Goal: Task Accomplishment & Management: Complete application form

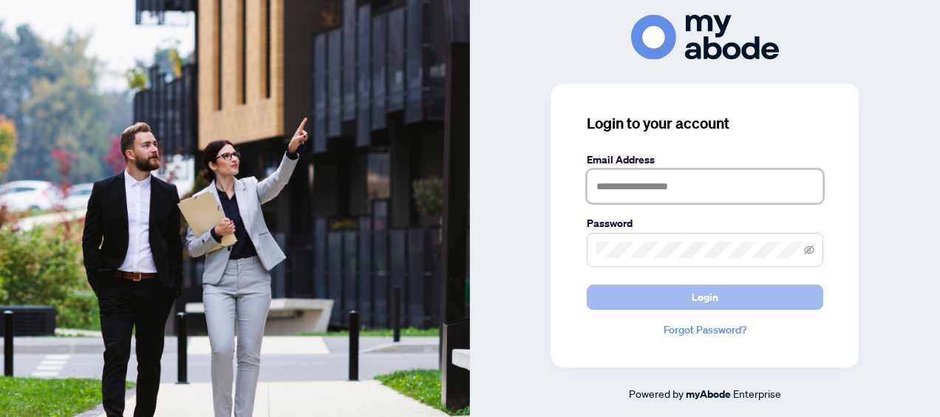
type input "**********"
click at [719, 292] on button "Login" at bounding box center [705, 297] width 237 height 25
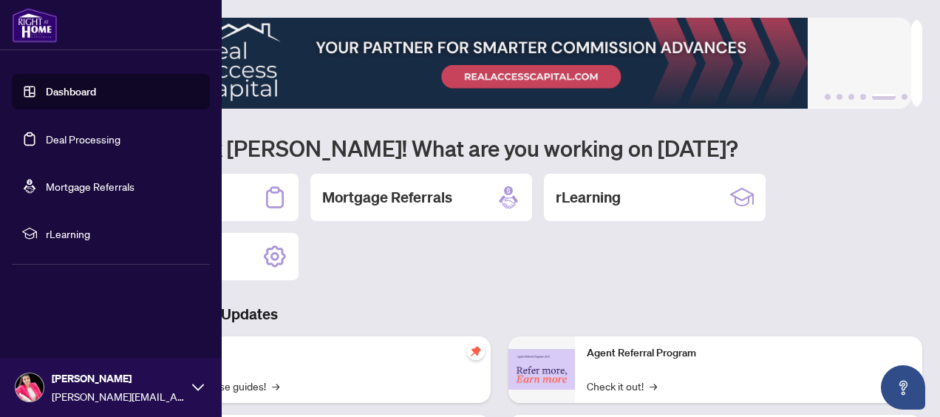
click at [46, 87] on link "Dashboard" at bounding box center [71, 91] width 50 height 13
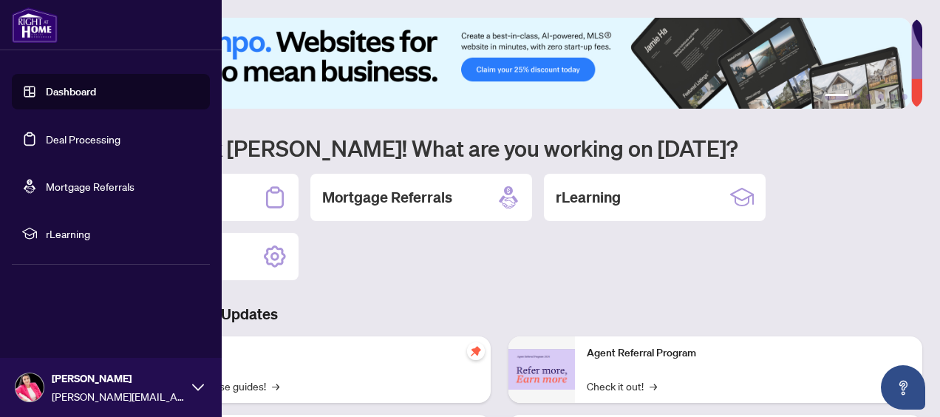
click at [93, 136] on link "Deal Processing" at bounding box center [83, 138] width 75 height 13
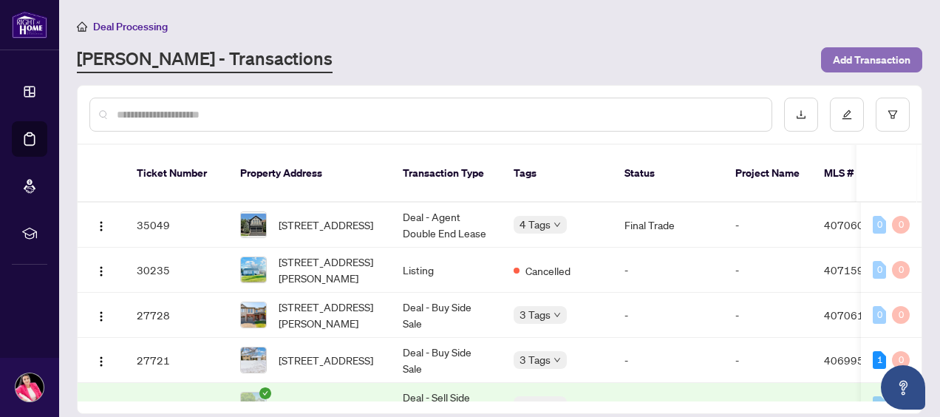
click at [852, 59] on span "Add Transaction" at bounding box center [872, 60] width 78 height 24
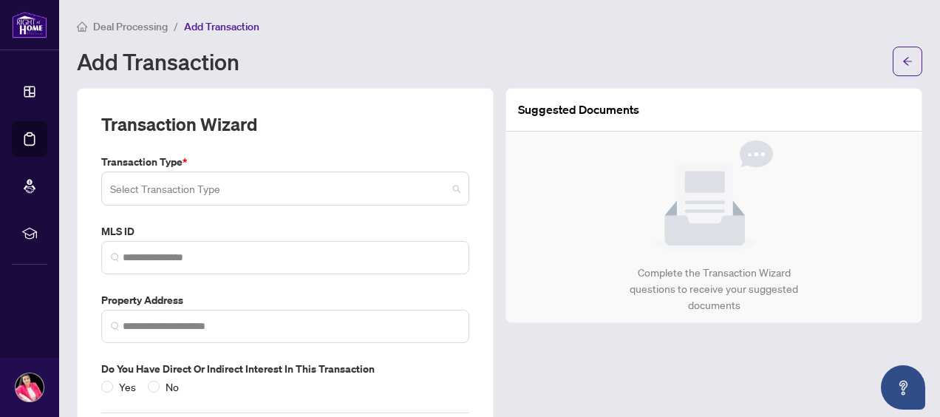
click at [254, 204] on input "search" at bounding box center [278, 190] width 337 height 33
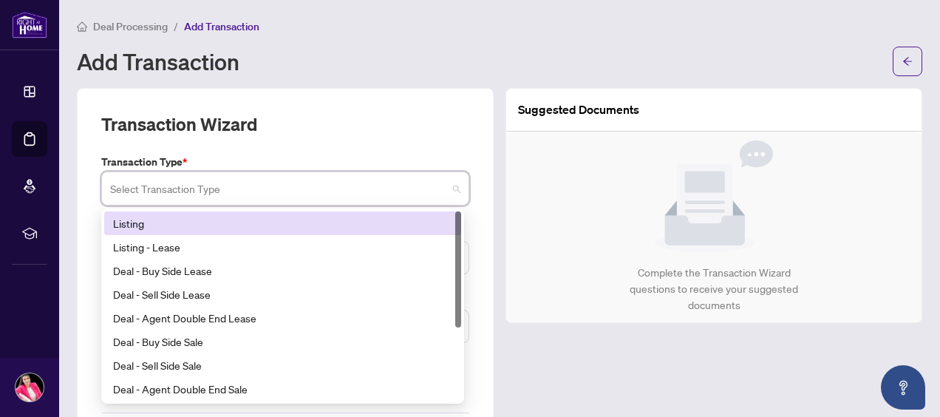
click at [253, 222] on div "Listing" at bounding box center [282, 223] width 339 height 16
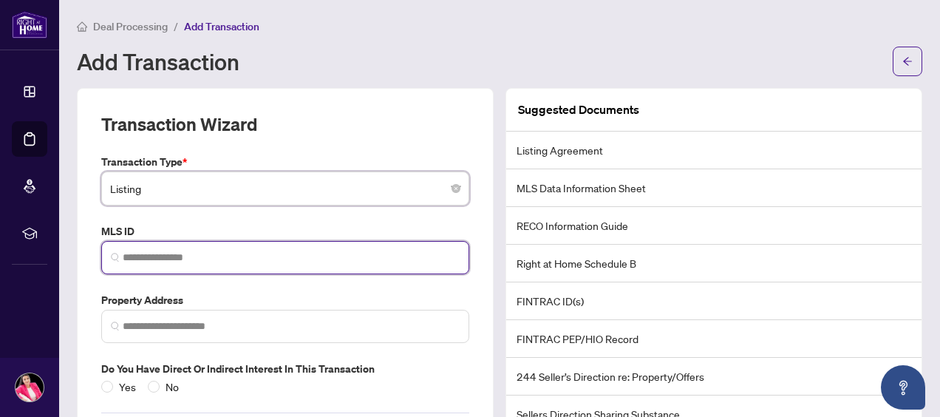
click at [252, 250] on input "search" at bounding box center [291, 258] width 337 height 16
click at [165, 252] on input "search" at bounding box center [291, 258] width 337 height 16
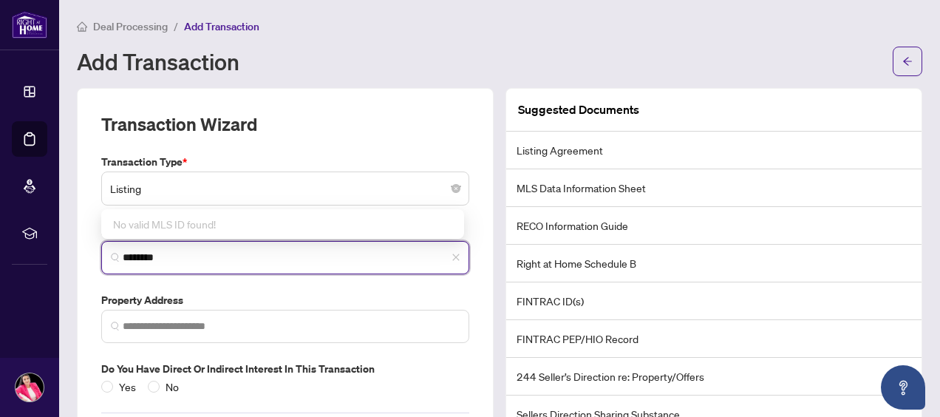
type input "********"
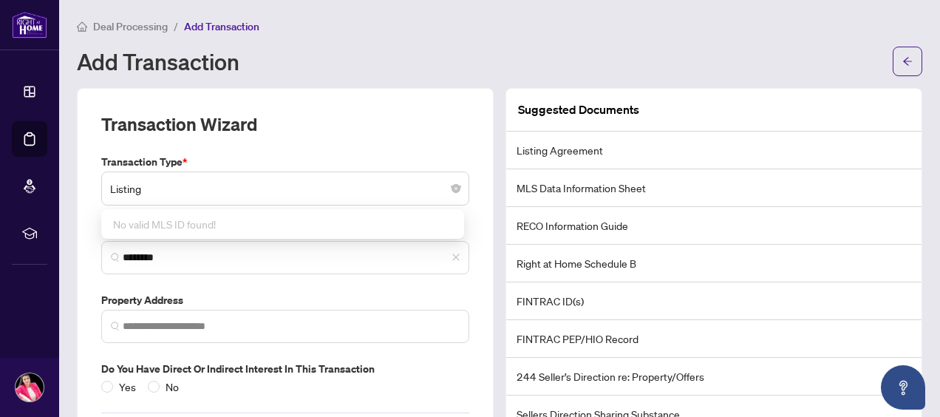
click at [231, 284] on div "Transaction Type * Listing 13 14 Listing Listing - Lease Deal - Buy Side Lease …" at bounding box center [285, 274] width 380 height 241
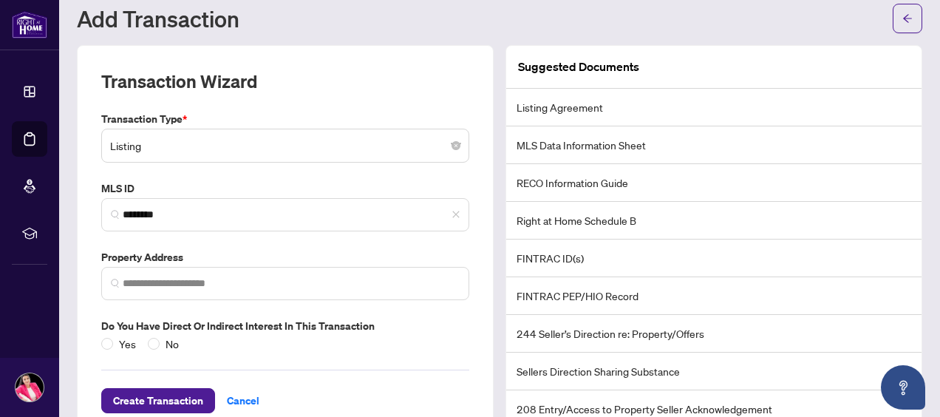
scroll to position [78, 0]
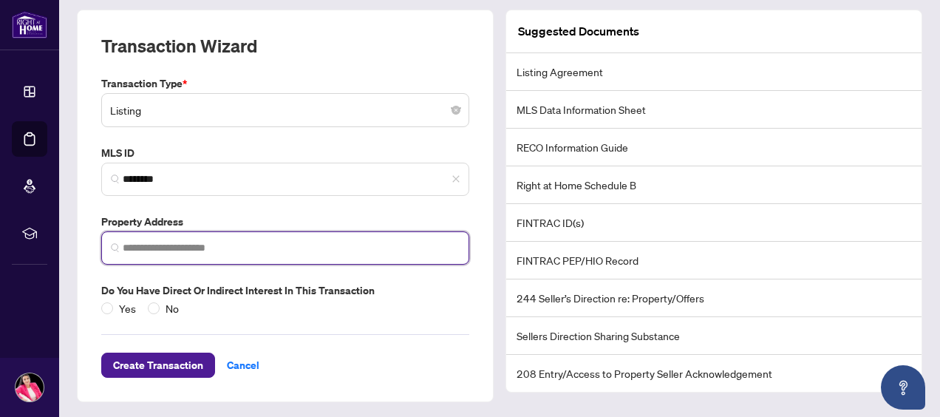
click at [219, 240] on input "search" at bounding box center [291, 248] width 337 height 16
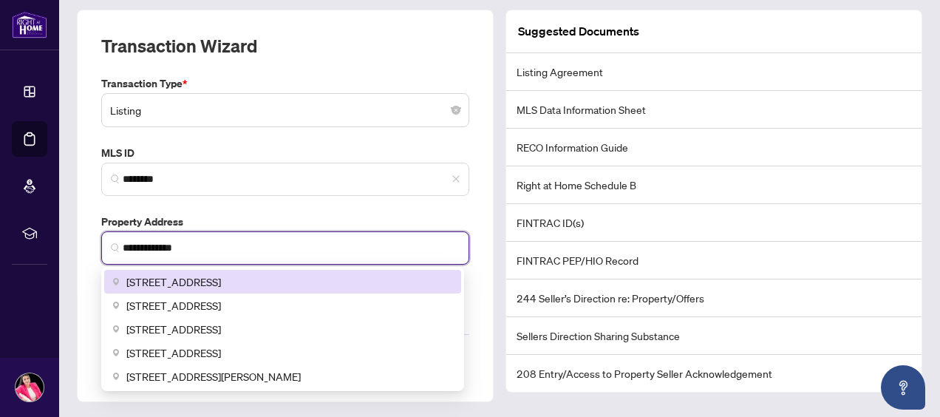
click at [220, 271] on div "318 East 43rd Street, Hamilton, ON, Canada" at bounding box center [282, 282] width 357 height 24
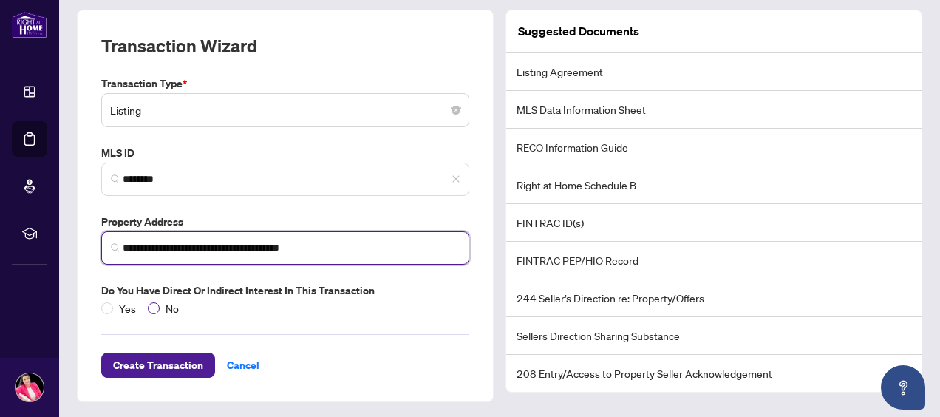
type input "**********"
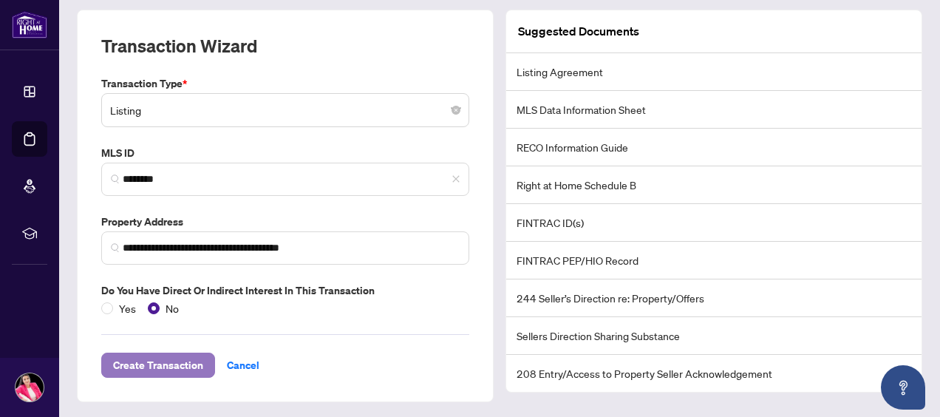
click at [168, 353] on span "Create Transaction" at bounding box center [158, 365] width 90 height 24
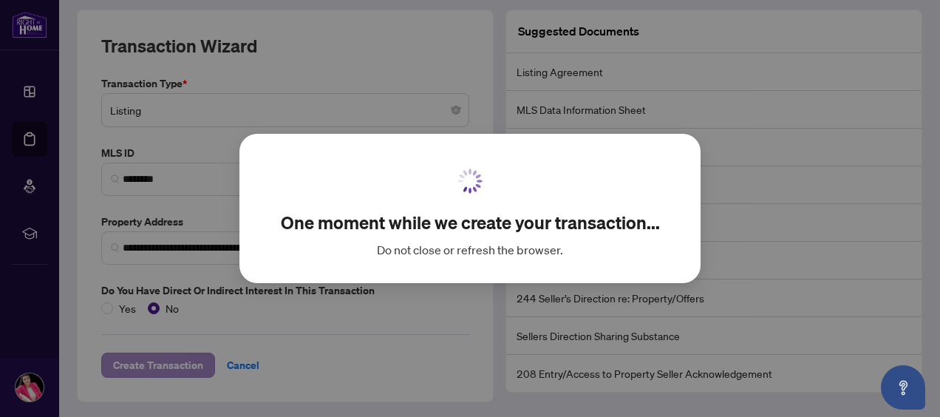
scroll to position [61, 0]
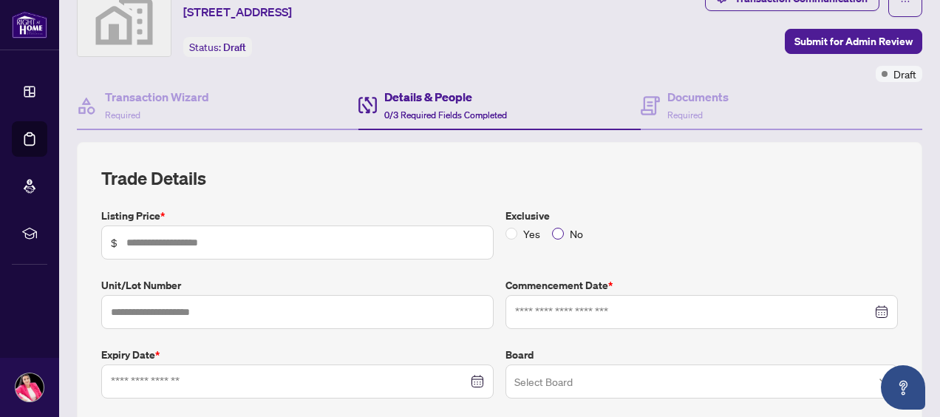
click at [564, 232] on span "No" at bounding box center [576, 233] width 25 height 16
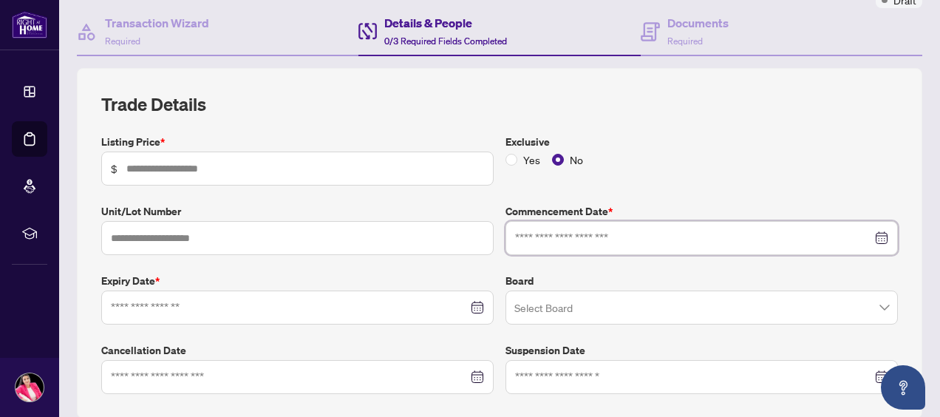
click at [559, 231] on input at bounding box center [693, 238] width 357 height 16
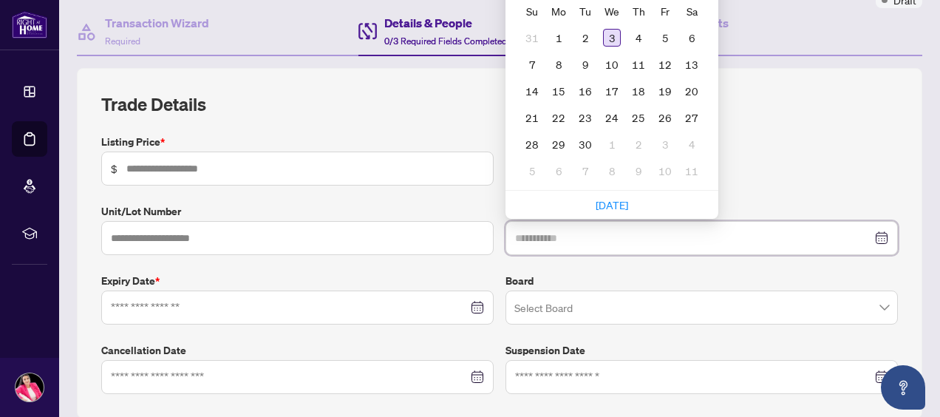
type input "**********"
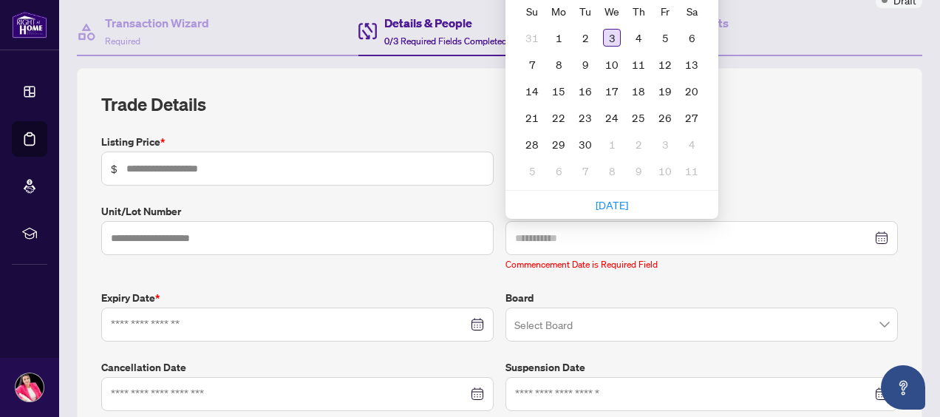
click at [608, 31] on div "3" at bounding box center [612, 38] width 18 height 18
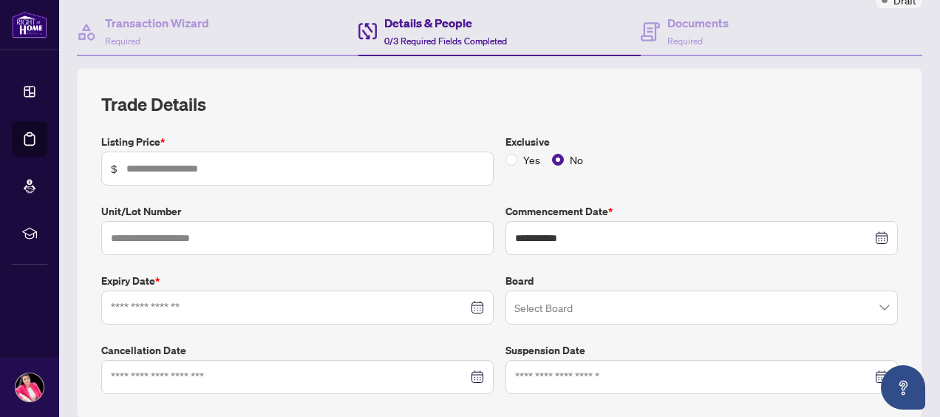
scroll to position [208, 0]
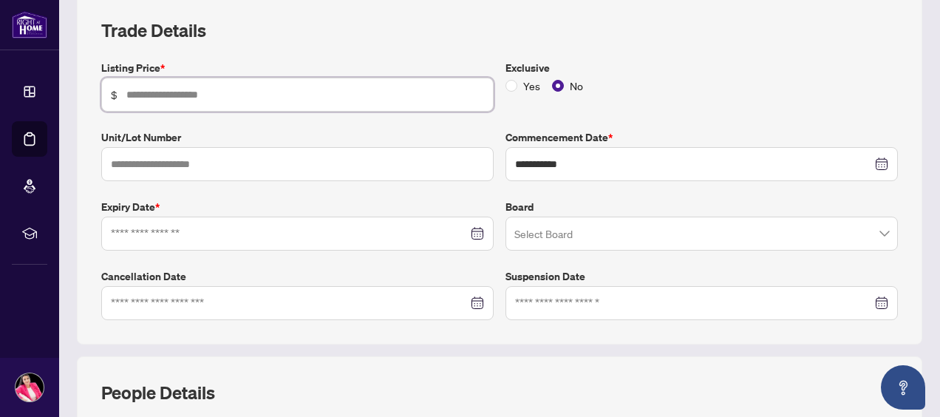
click at [224, 87] on input "text" at bounding box center [305, 94] width 358 height 16
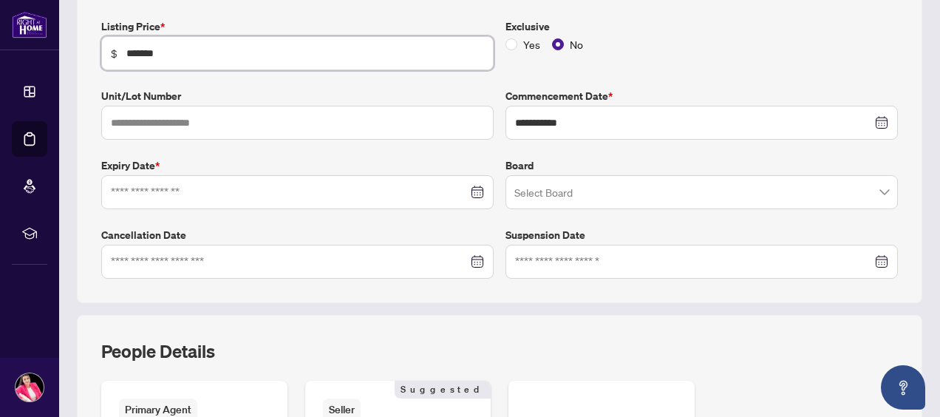
scroll to position [282, 0]
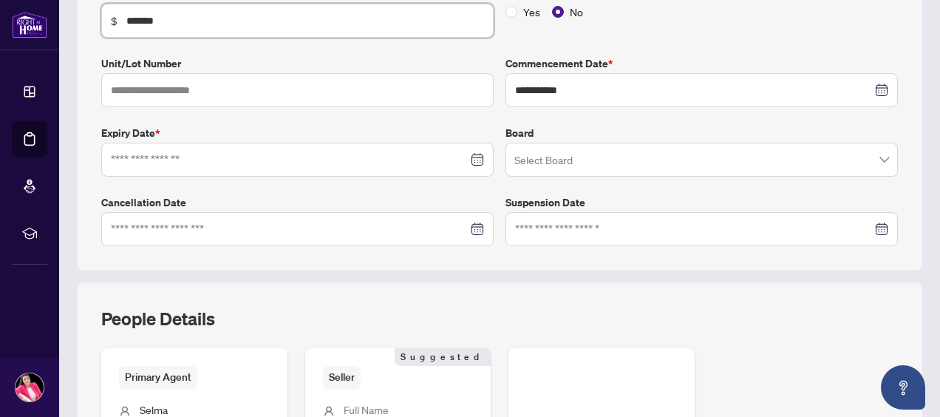
type input "*******"
click at [231, 160] on input at bounding box center [289, 160] width 357 height 16
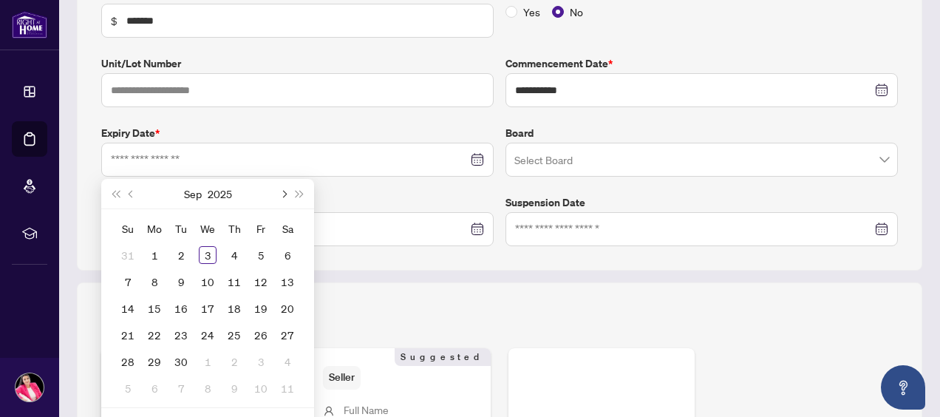
click at [285, 190] on span "Next month (PageDown)" at bounding box center [282, 193] width 7 height 7
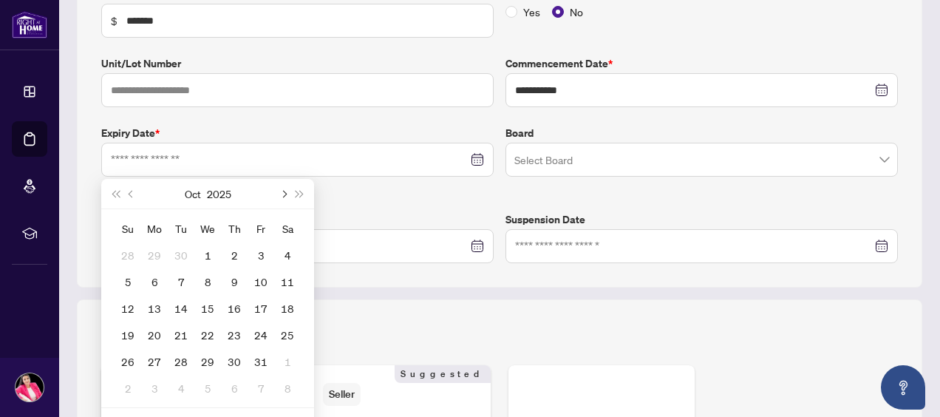
click at [285, 190] on span "Next month (PageDown)" at bounding box center [282, 193] width 7 height 7
type input "**********"
click at [211, 248] on div "3" at bounding box center [208, 255] width 18 height 18
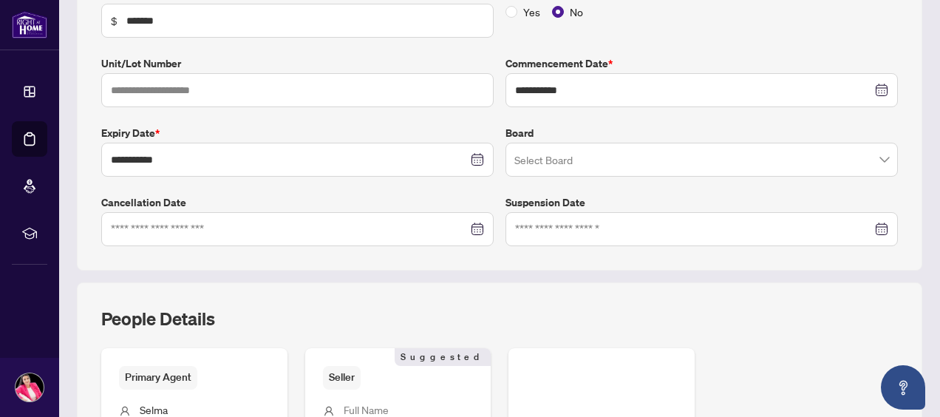
click at [574, 157] on input "search" at bounding box center [696, 162] width 362 height 33
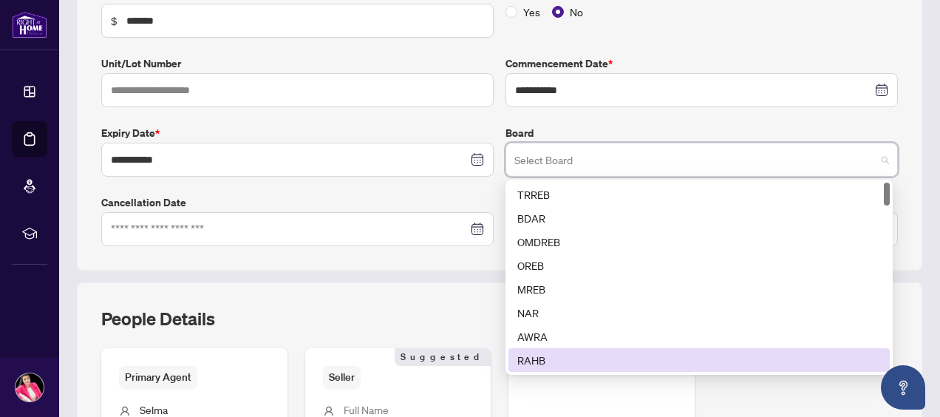
click at [560, 353] on div "RAHB" at bounding box center [699, 360] width 364 height 16
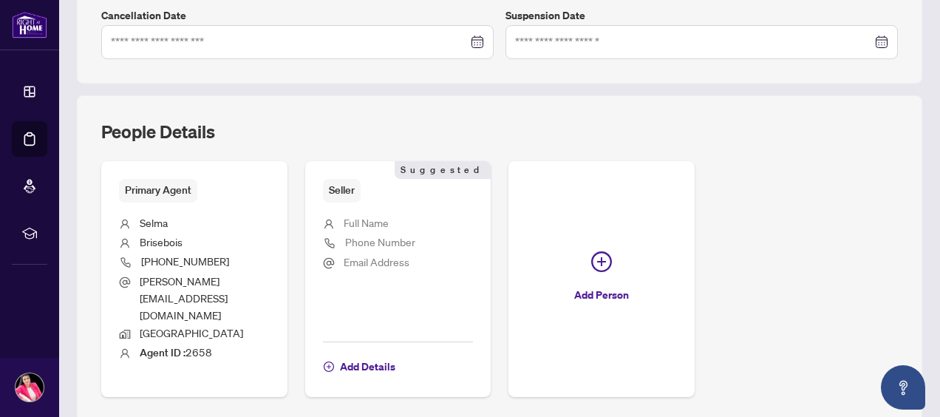
scroll to position [491, 0]
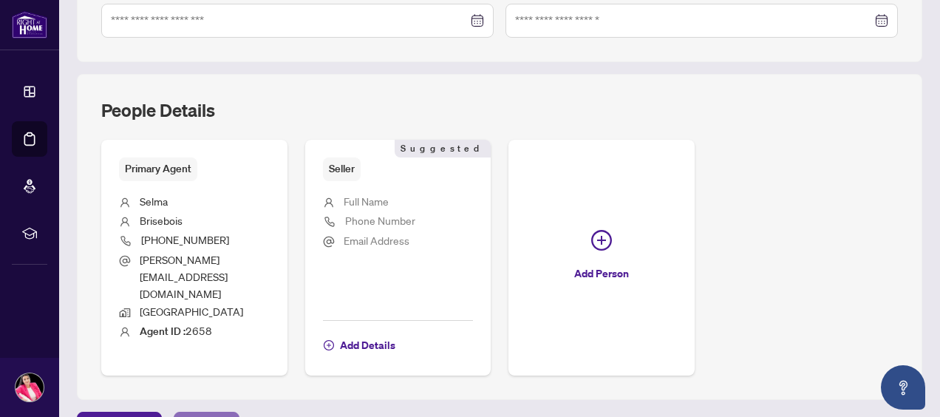
click at [219, 413] on span "Next Tab" at bounding box center [207, 425] width 42 height 24
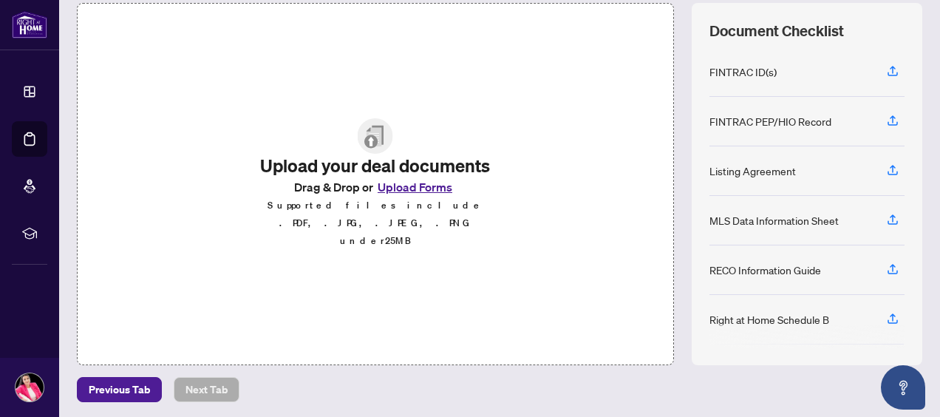
scroll to position [200, 0]
click at [886, 163] on icon "button" at bounding box center [892, 169] width 13 height 13
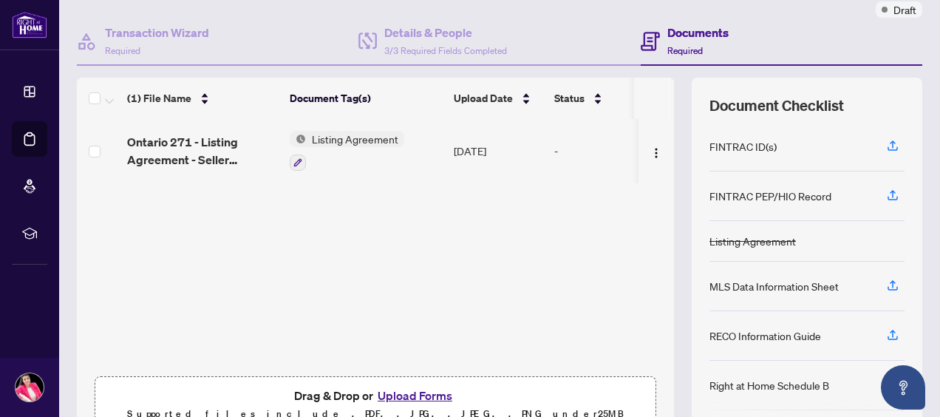
scroll to position [0, 0]
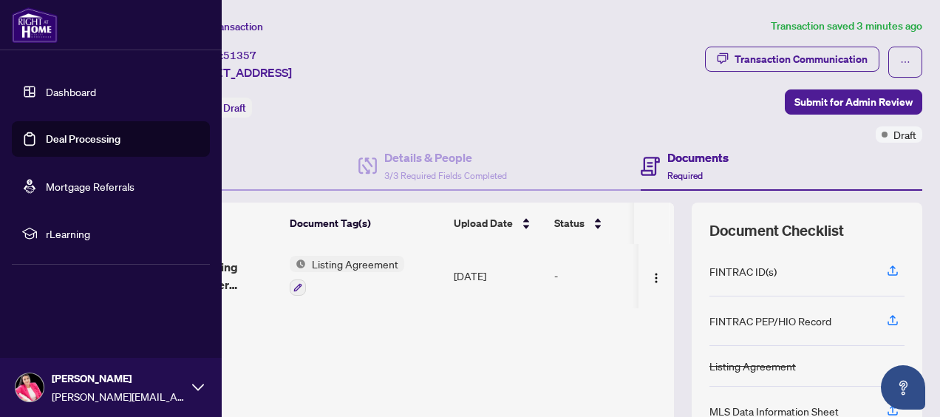
click at [46, 86] on link "Dashboard" at bounding box center [71, 91] width 50 height 13
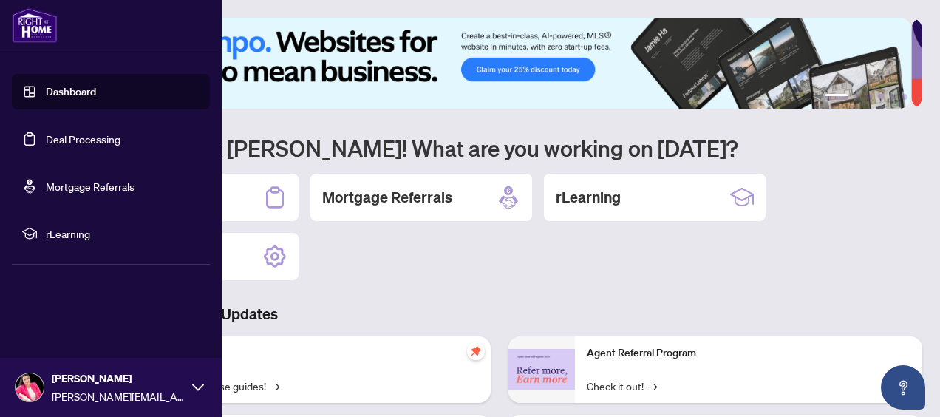
click at [90, 137] on link "Deal Processing" at bounding box center [83, 138] width 75 height 13
